Goal: Entertainment & Leisure: Browse casually

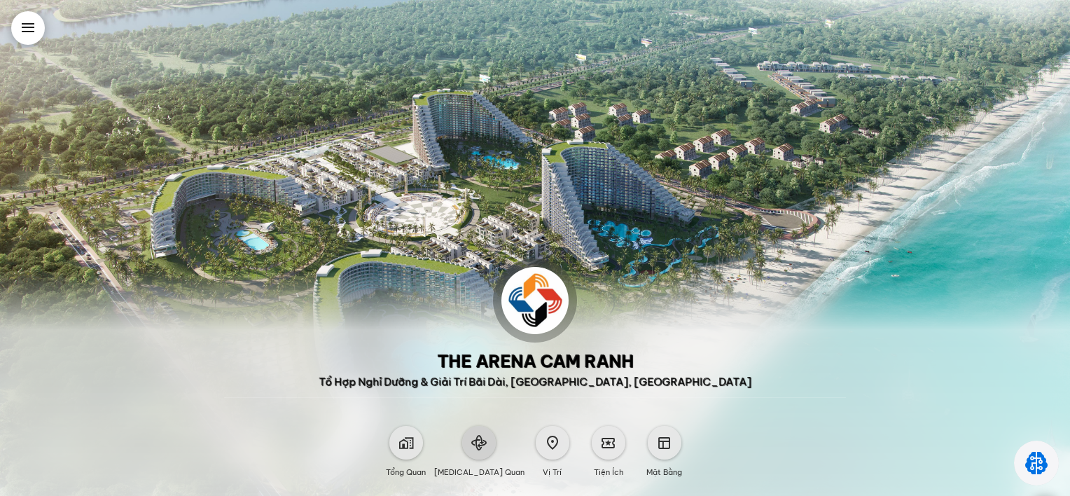
click at [485, 443] on span at bounding box center [478, 442] width 15 height 15
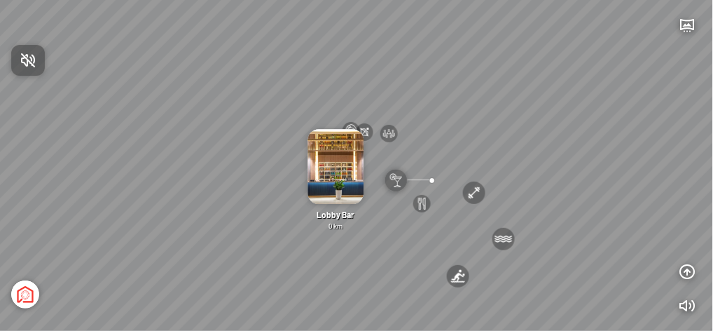
click at [432, 181] on div at bounding box center [356, 165] width 713 height 331
click at [391, 181] on img at bounding box center [396, 180] width 22 height 22
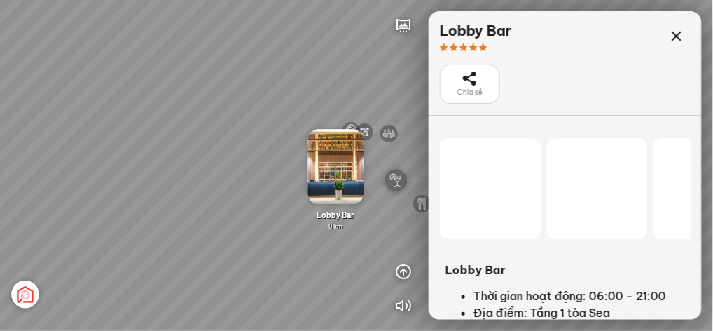
click at [396, 177] on img at bounding box center [396, 180] width 22 height 22
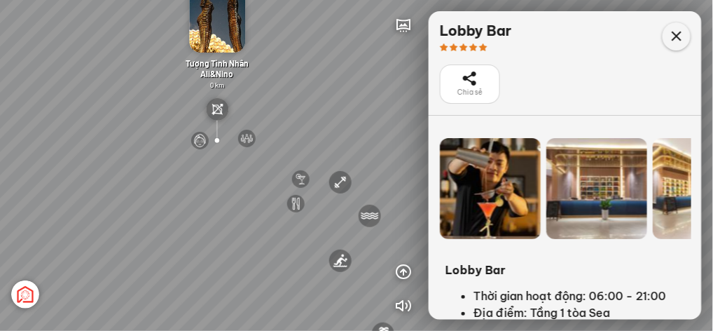
click at [675, 36] on icon at bounding box center [676, 36] width 17 height 17
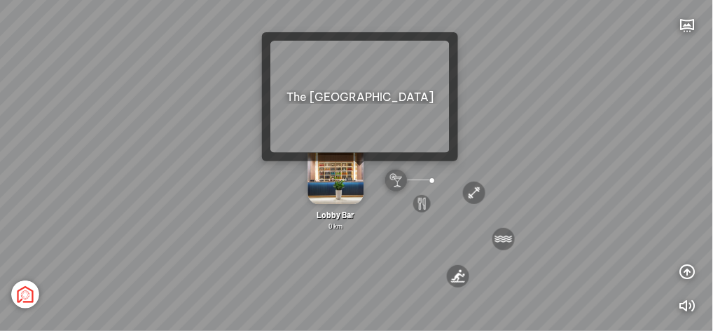
click at [361, 174] on img at bounding box center [336, 167] width 56 height 75
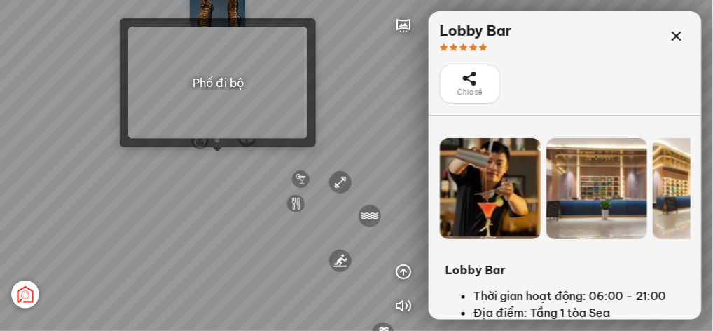
click at [219, 157] on div at bounding box center [218, 152] width 10 height 10
click at [217, 158] on div "[GEOGRAPHIC_DATA] 3.6 km KN Links [GEOGRAPHIC_DATA] 5.9 km Thể Thao Bãi Biển 0 …" at bounding box center [356, 165] width 713 height 331
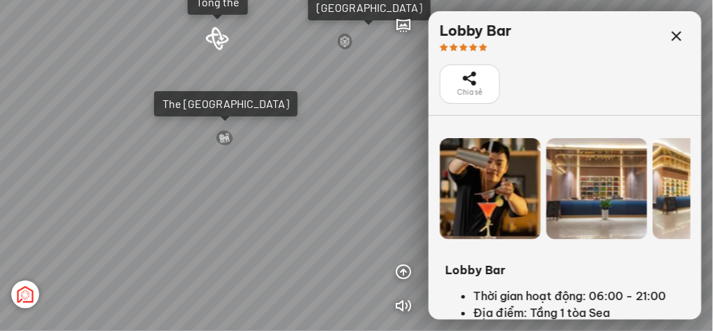
drag, startPoint x: 332, startPoint y: 146, endPoint x: 165, endPoint y: 123, distance: 169.0
click at [167, 123] on div "Tượng Tình Nhân Ali&Nino 0 km Spa Hồng Nhung 0 km Đài Nhạc Nước 0 undefined The…" at bounding box center [356, 165] width 713 height 331
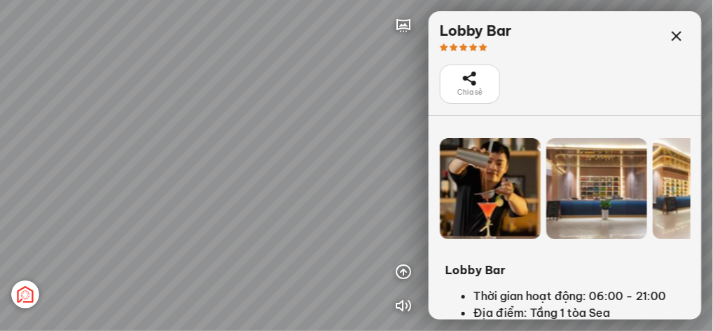
drag, startPoint x: 253, startPoint y: 156, endPoint x: 97, endPoint y: 130, distance: 158.4
click at [97, 130] on div "Tượng Tình Nhân Ali&Nino 0 km Spa Hồng Nhung 0 km Đài Nhạc Nước 0 undefined The…" at bounding box center [356, 165] width 713 height 331
click at [680, 39] on icon at bounding box center [676, 36] width 17 height 17
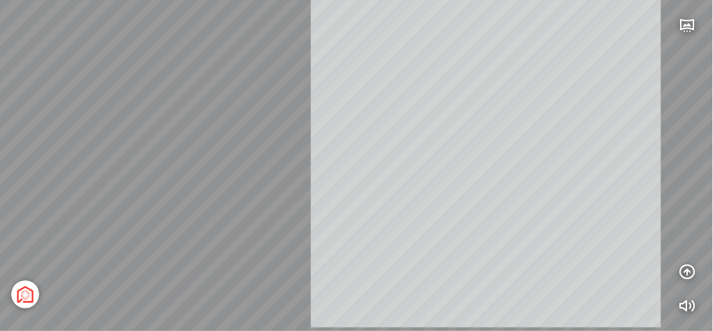
click at [450, 120] on div "Tượng Tình Nhân Ali&Nino 0 km Spa Hồng Nhung 0 km Đài Nhạc Nước 0 undefined The…" at bounding box center [356, 165] width 713 height 331
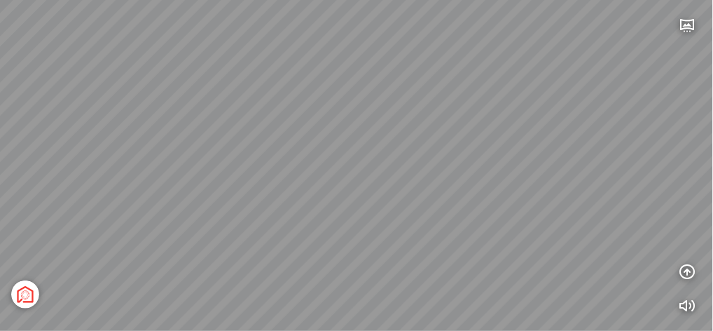
drag, startPoint x: 534, startPoint y: 108, endPoint x: 456, endPoint y: 60, distance: 91.2
click at [456, 60] on div "Tượng Tình Nhân Ali&Nino 0 km Spa Hồng Nhung 0 km Đài Nhạc Nước 0 undefined The…" at bounding box center [356, 165] width 713 height 331
drag, startPoint x: 611, startPoint y: 243, endPoint x: 625, endPoint y: 251, distance: 16.0
click at [625, 251] on div "Tượng Tình Nhân Ali&Nino 0 km Spa Hồng Nhung 0 km Đài Nhạc Nước 0 undefined The…" at bounding box center [356, 165] width 713 height 331
drag, startPoint x: 214, startPoint y: 88, endPoint x: 221, endPoint y: 123, distance: 36.4
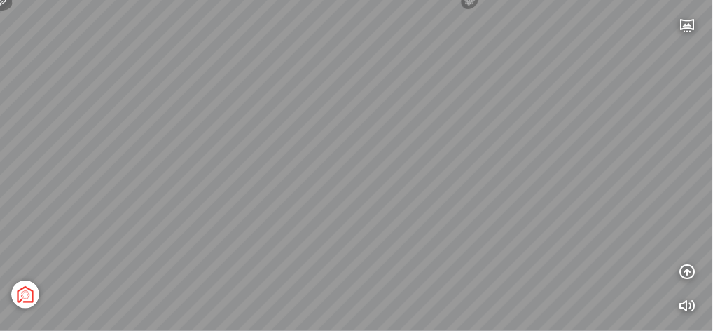
click at [221, 123] on div "Tượng Tình Nhân Ali&Nino 0 km Spa Hồng Nhung 0 km Đài Nhạc Nước 0 undefined The…" at bounding box center [356, 165] width 713 height 331
drag, startPoint x: 429, startPoint y: 100, endPoint x: 554, endPoint y: 125, distance: 127.1
click at [554, 125] on div "Tượng Tình Nhân Ali&Nino 0 km Spa Hồng Nhung 0 km Đài Nhạc Nước 0 undefined The…" at bounding box center [356, 165] width 713 height 331
drag, startPoint x: 529, startPoint y: 156, endPoint x: 467, endPoint y: 142, distance: 63.2
click at [467, 142] on div "Tượng Tình Nhân Ali&Nino 0 km Spa Hồng Nhung 0 km Đài Nhạc Nước 0 undefined The…" at bounding box center [356, 165] width 713 height 331
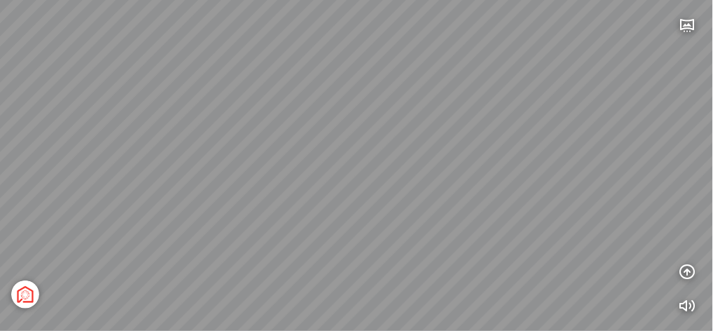
drag, startPoint x: 511, startPoint y: 161, endPoint x: 446, endPoint y: 157, distance: 65.3
click at [446, 157] on div "Tượng Tình Nhân Ali&Nino 0 km Spa Hồng Nhung 0 km Đài Nhạc Nước 0 undefined The…" at bounding box center [356, 165] width 713 height 331
